Goal: Task Accomplishment & Management: Manage account settings

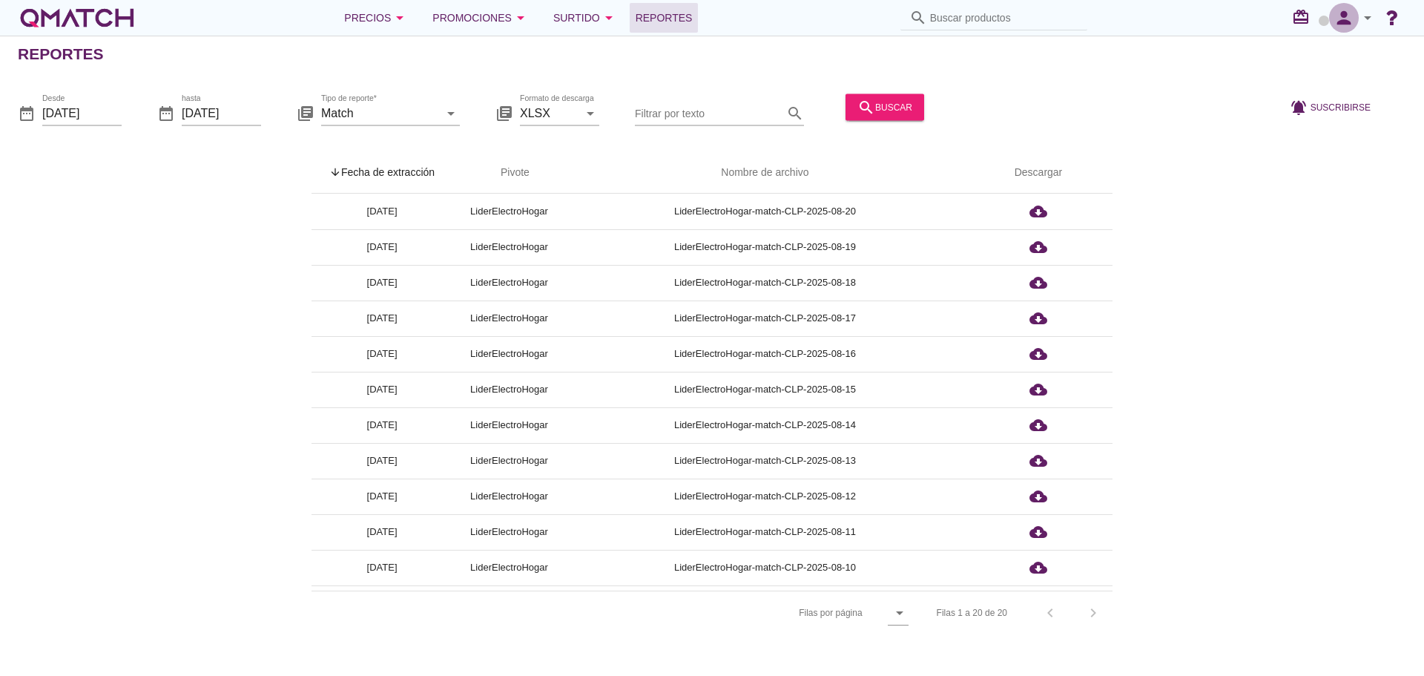
click at [1346, 21] on icon "person" at bounding box center [1344, 17] width 30 height 21
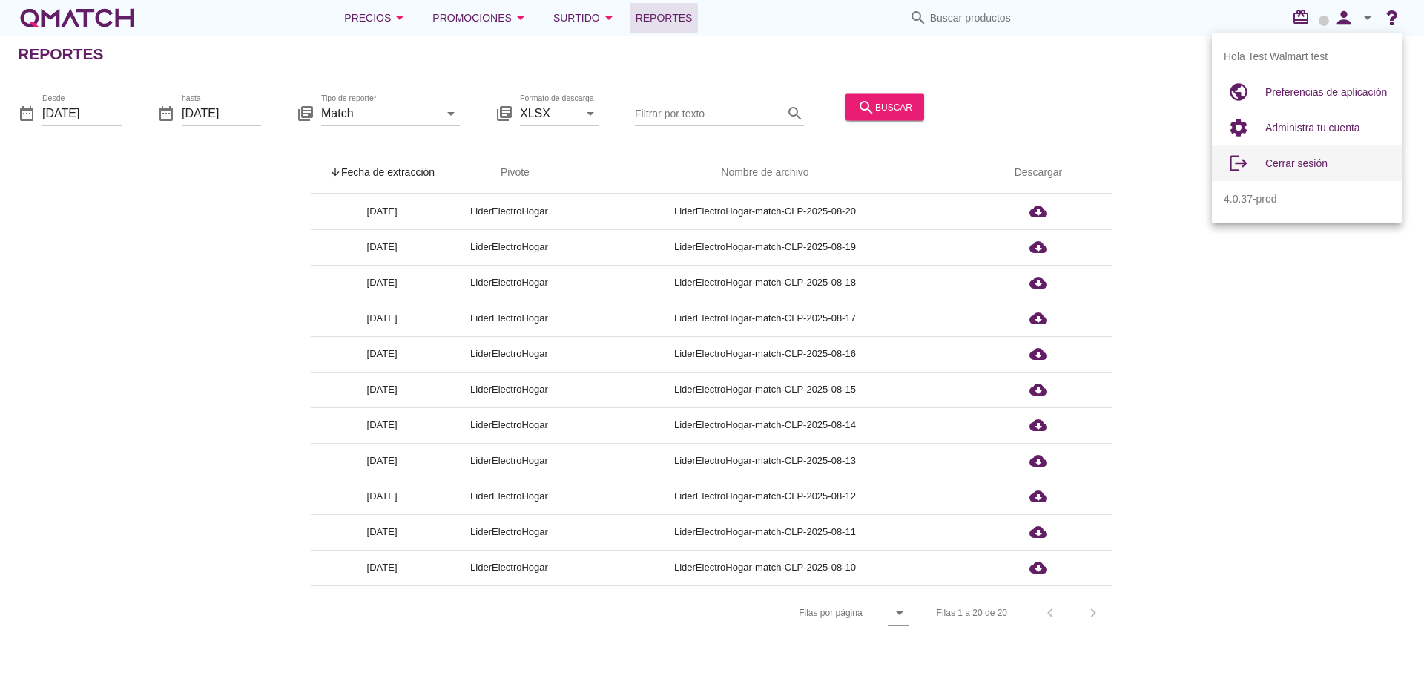
click at [1269, 160] on span "Cerrar sesión" at bounding box center [1296, 163] width 62 height 12
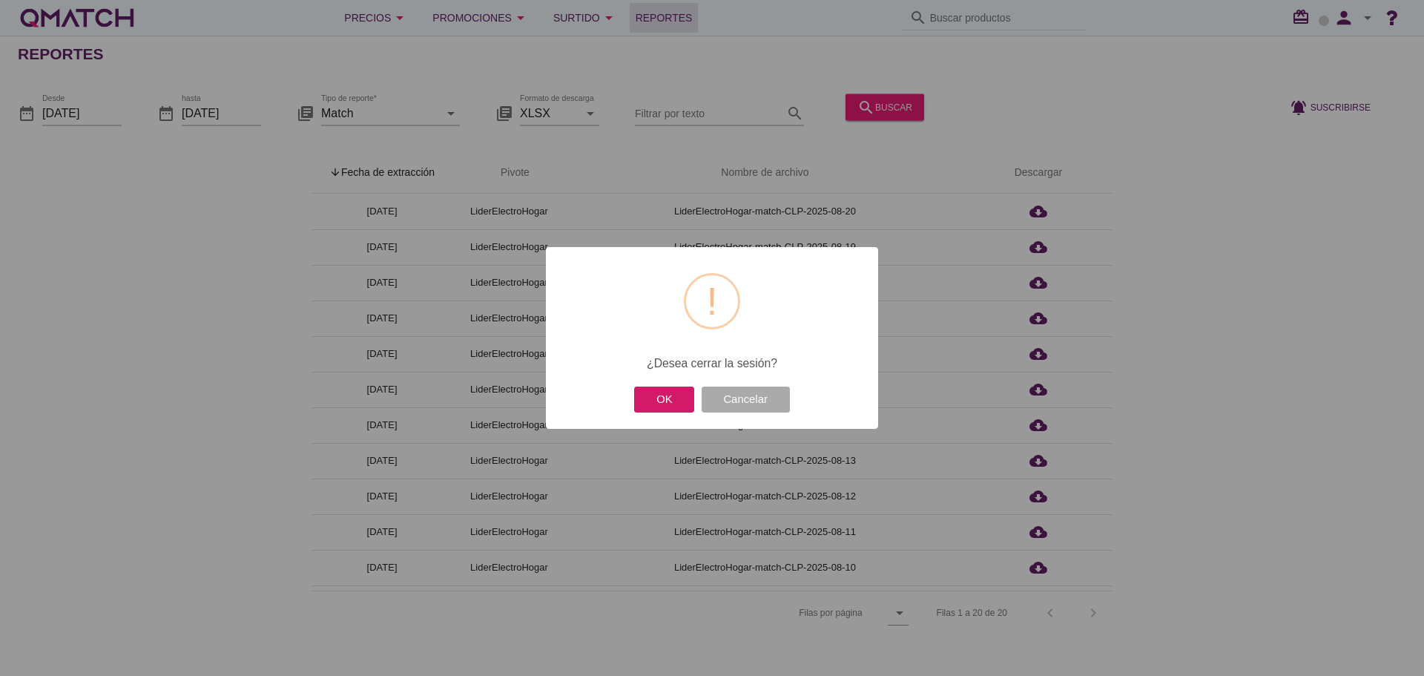
click at [670, 399] on button "OK" at bounding box center [664, 399] width 60 height 26
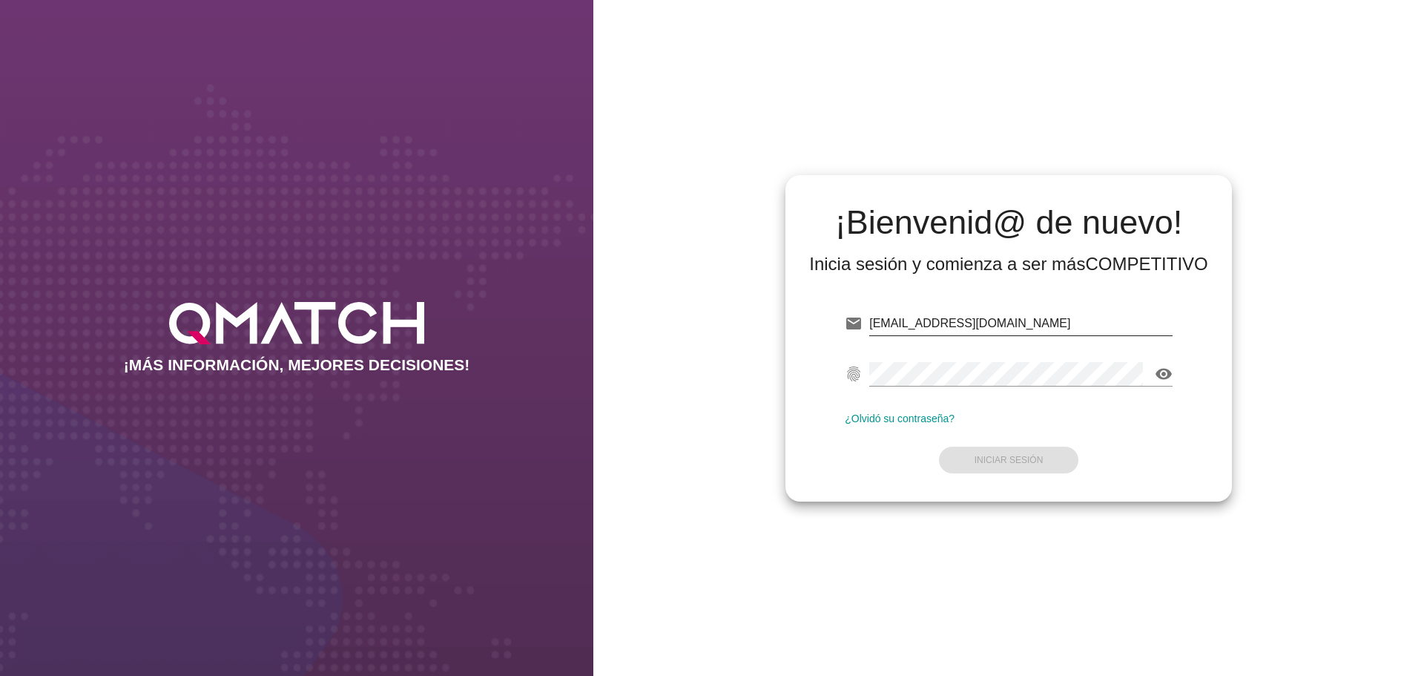
click at [1070, 319] on input "[EMAIL_ADDRESS][DOMAIN_NAME]" at bounding box center [1020, 324] width 303 height 24
type input "[EMAIL_ADDRESS][DOMAIN_NAME]"
click at [1052, 465] on button "Iniciar Sesión" at bounding box center [1009, 460] width 140 height 27
